Goal: Navigation & Orientation: Understand site structure

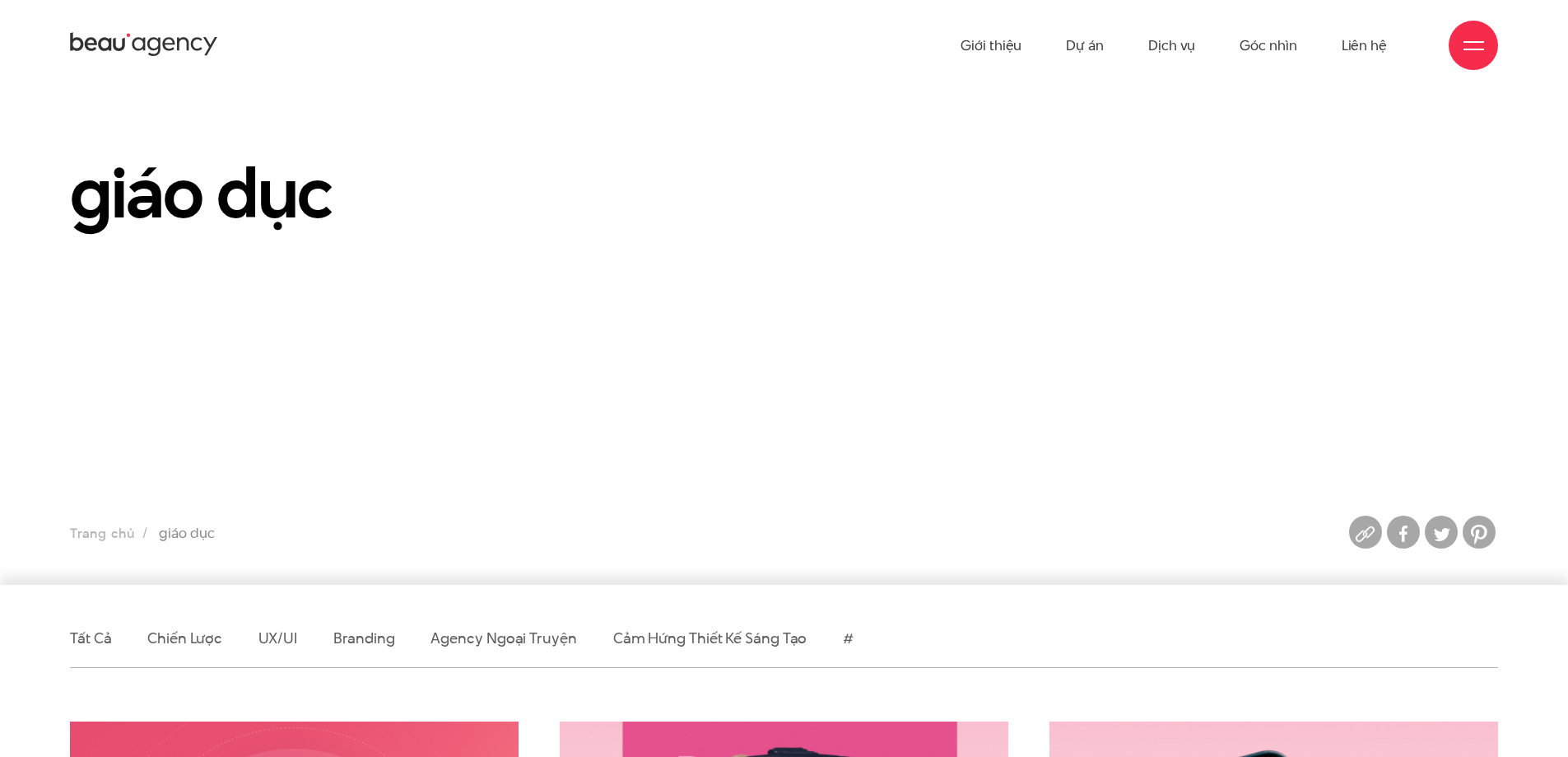
scroll to position [247, 0]
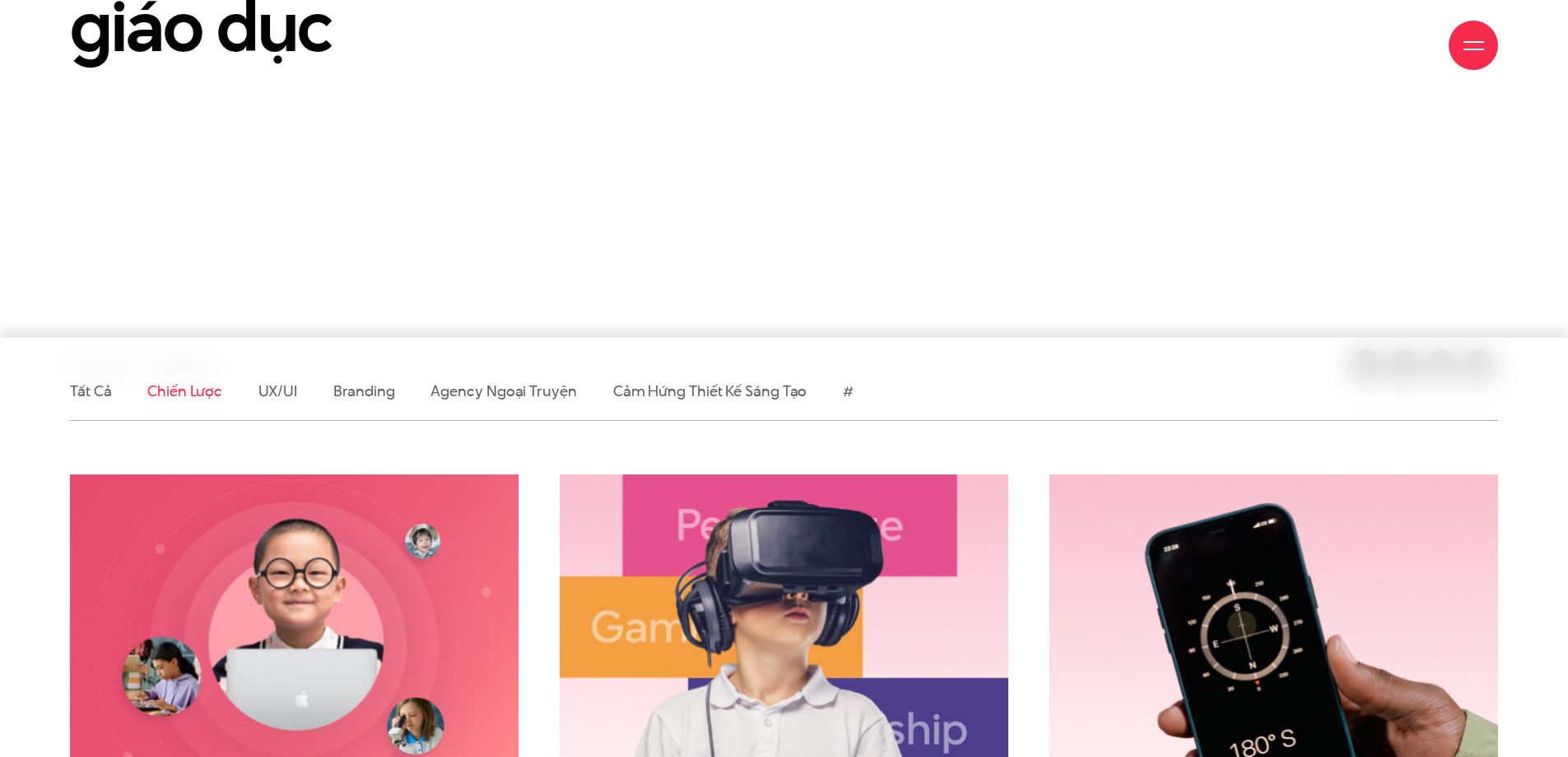
click at [188, 383] on link "Chiến lược" at bounding box center [184, 391] width 75 height 21
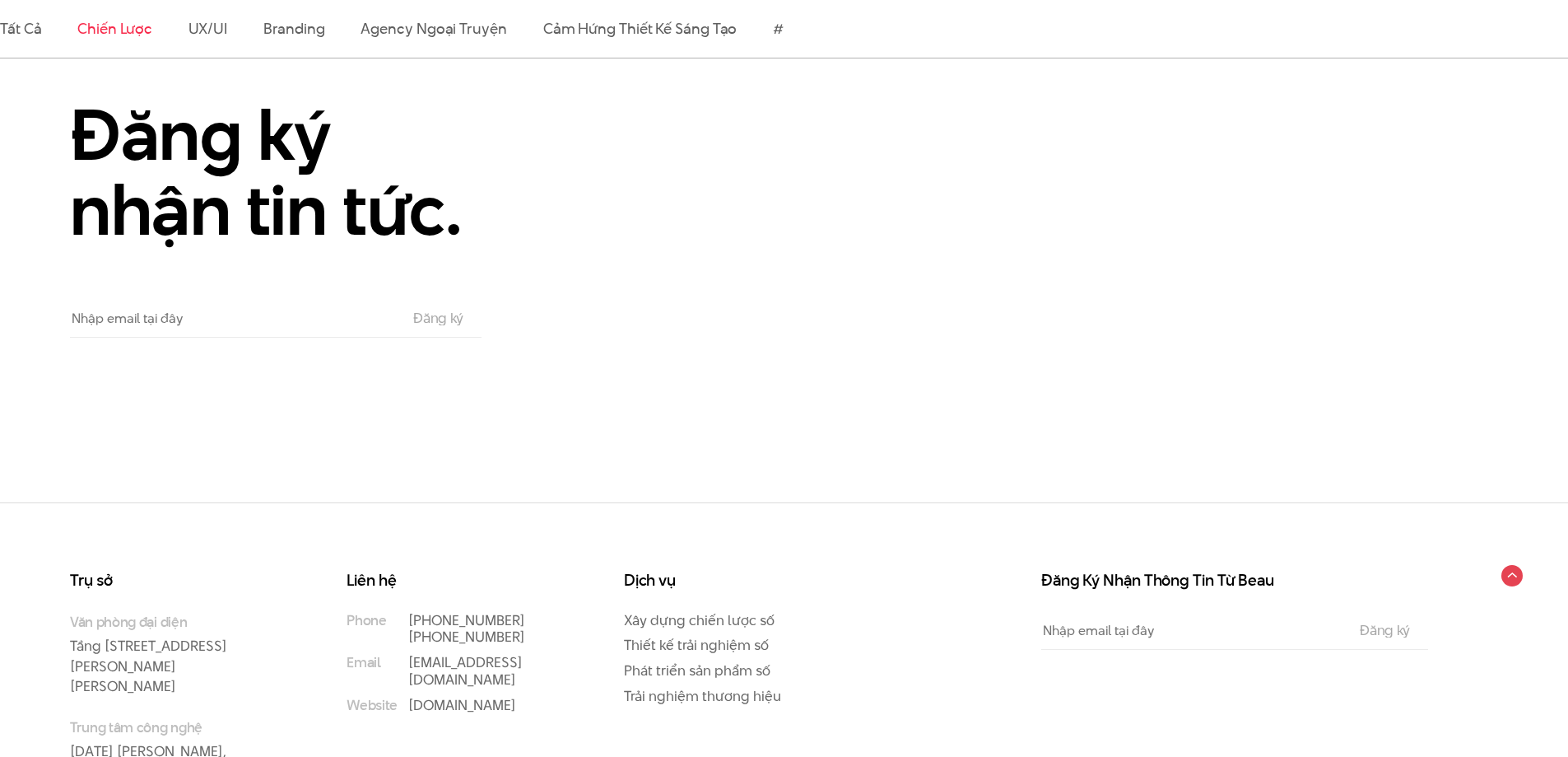
scroll to position [2278, 0]
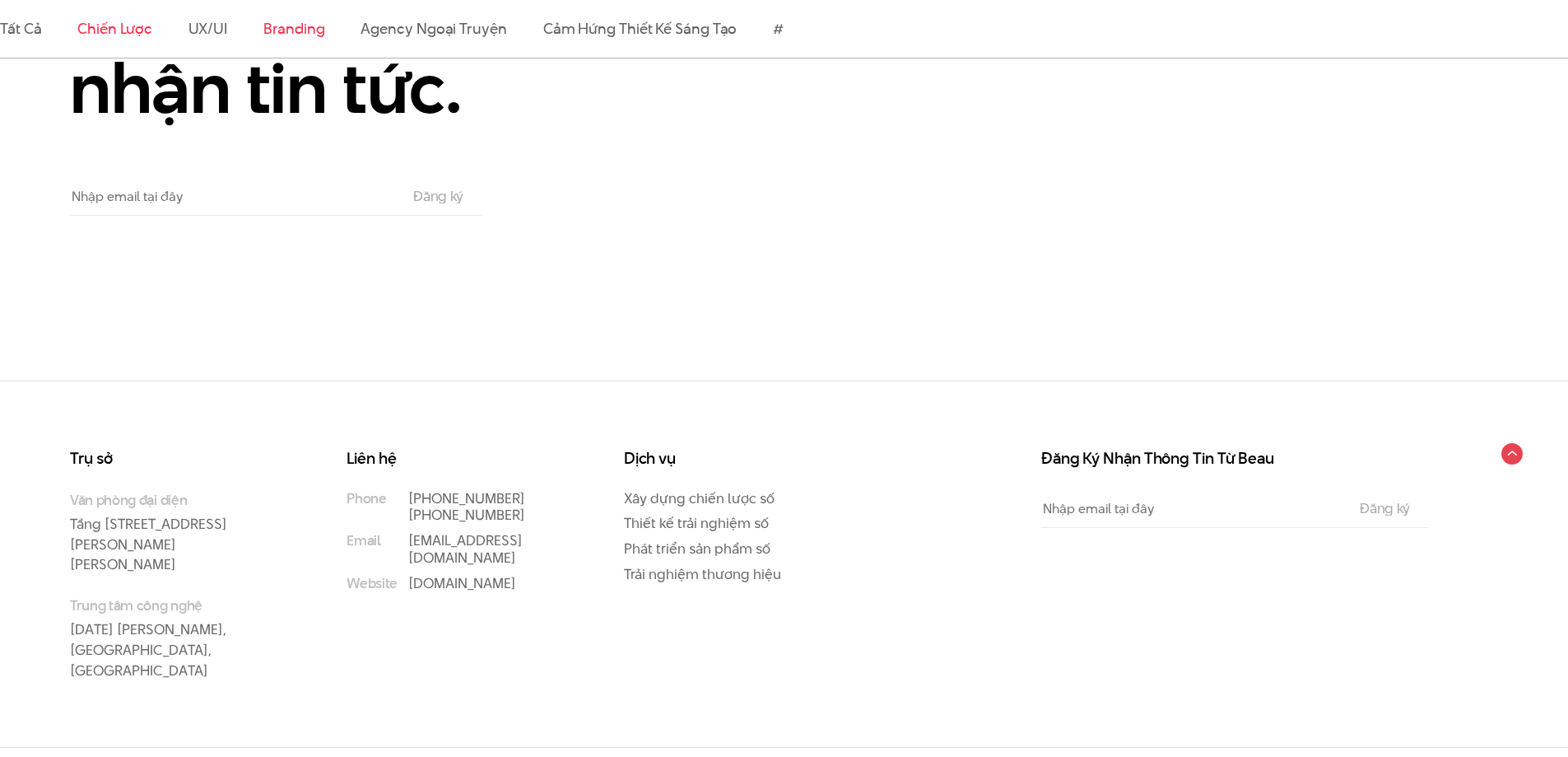
click at [299, 33] on link "Branding" at bounding box center [293, 27] width 61 height 21
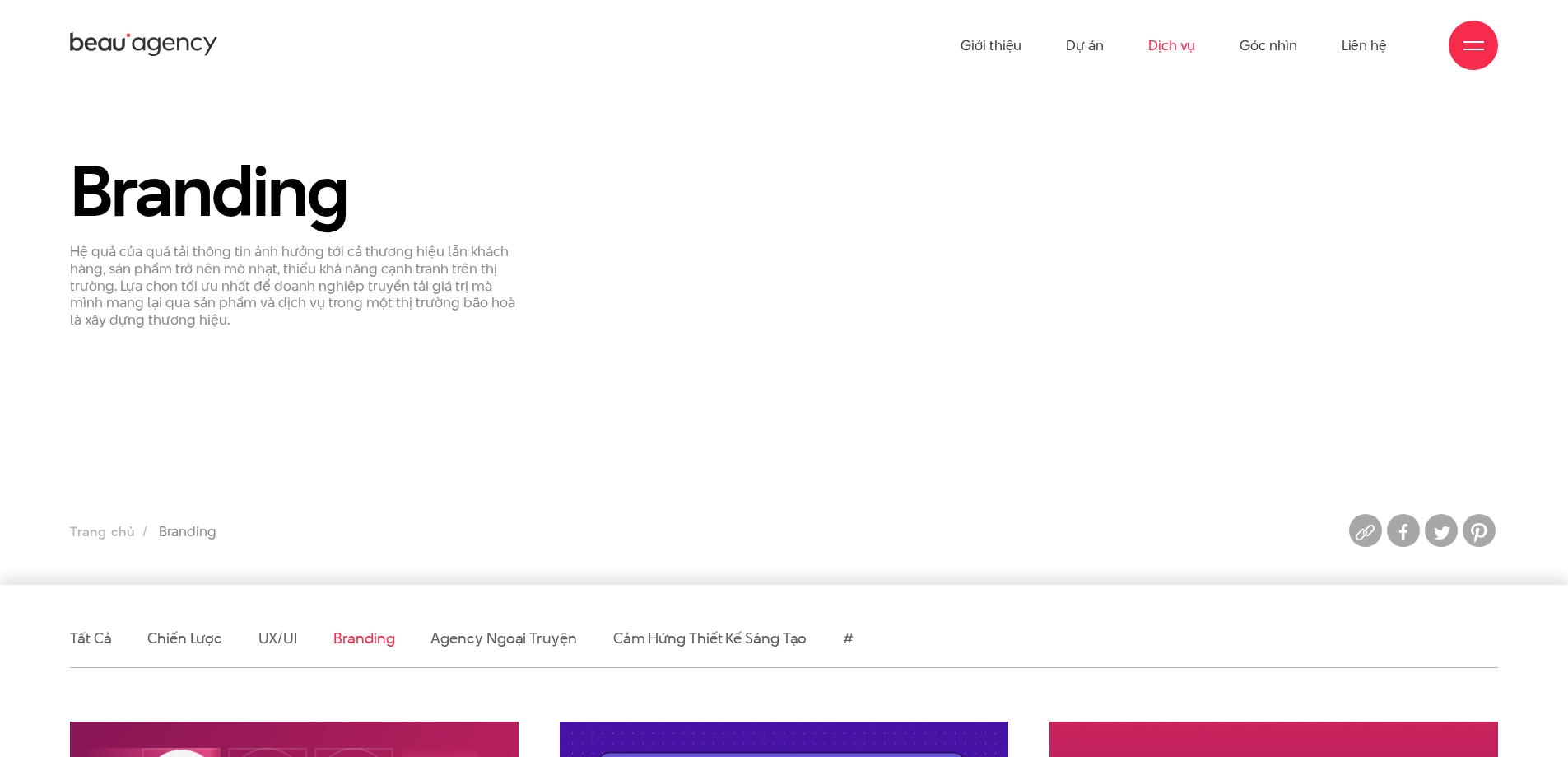
click at [1174, 43] on link "Dịch vụ" at bounding box center [1172, 45] width 47 height 90
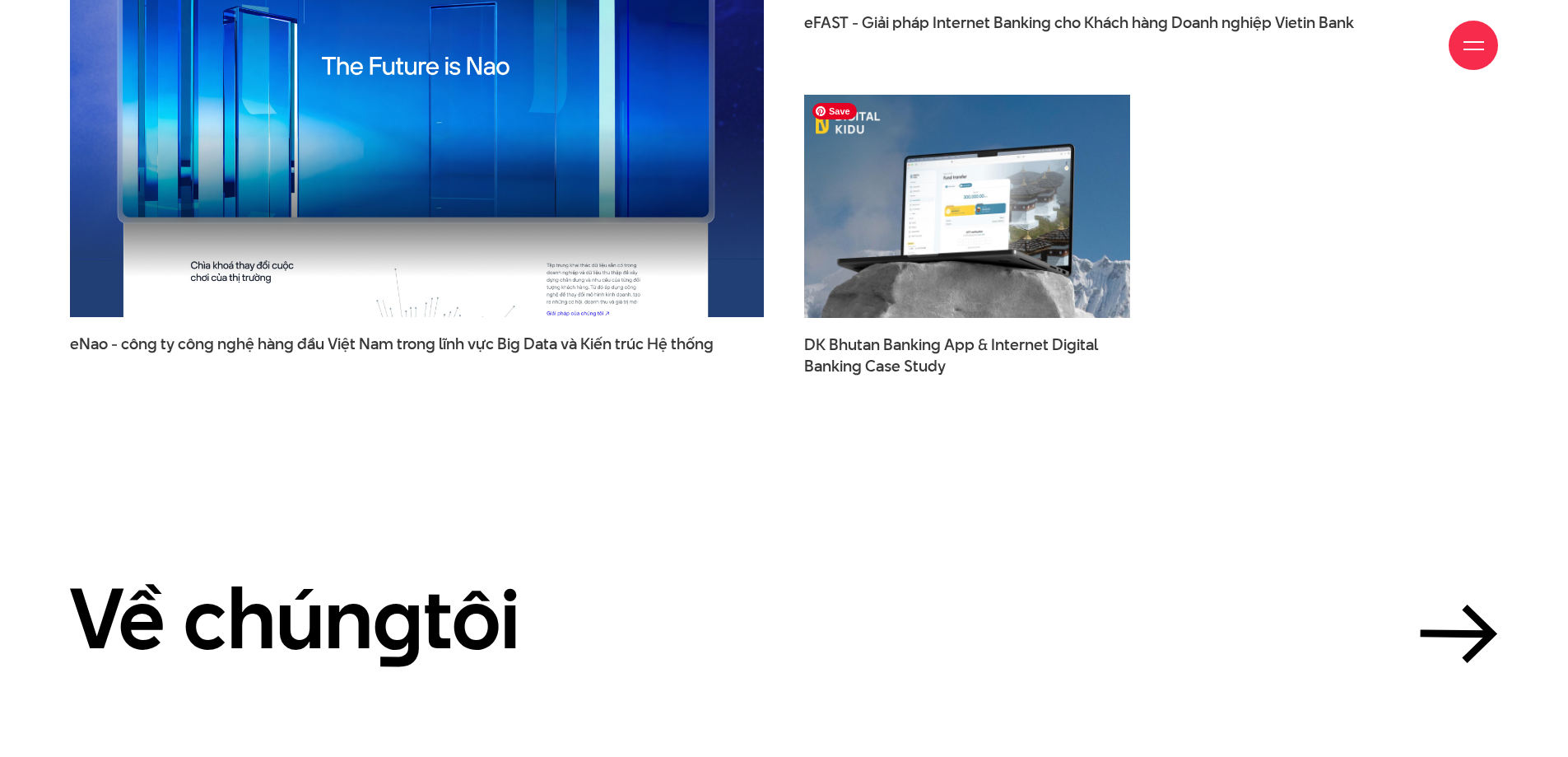
scroll to position [5684, 0]
